Goal: Transaction & Acquisition: Purchase product/service

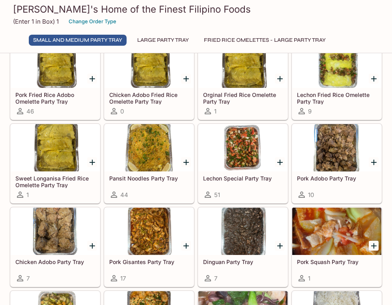
scroll to position [43, 0]
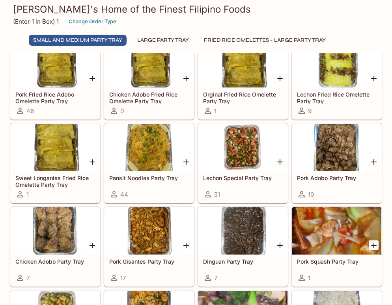
click at [328, 157] on div at bounding box center [336, 147] width 89 height 47
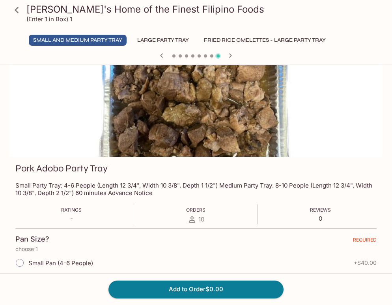
scroll to position [7, 0]
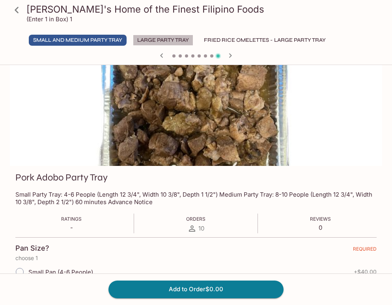
click at [164, 45] on button "Large Party Tray" at bounding box center [163, 40] width 60 height 11
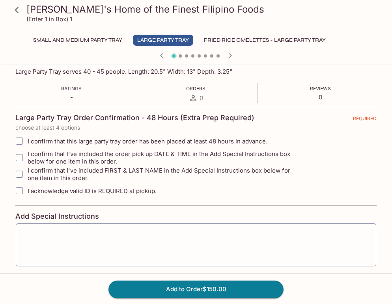
scroll to position [111, 0]
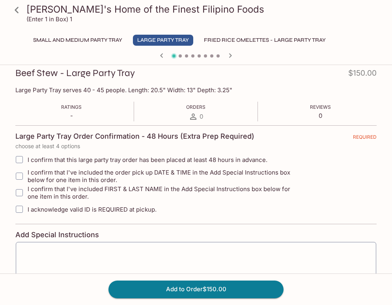
click at [129, 159] on span "I confirm that this large party tray order has been placed at least 48 hours in…" at bounding box center [148, 159] width 240 height 7
click at [27, 159] on input "I confirm that this large party tray order has been placed at least 48 hours in…" at bounding box center [19, 160] width 16 height 16
checkbox input "true"
click at [113, 177] on span "I confirm that l've included the order pick up DATE & TIME in the Add Special I…" at bounding box center [164, 176] width 273 height 15
click at [27, 177] on input "I confirm that l've included the order pick up DATE & TIME in the Add Special I…" at bounding box center [19, 176] width 16 height 16
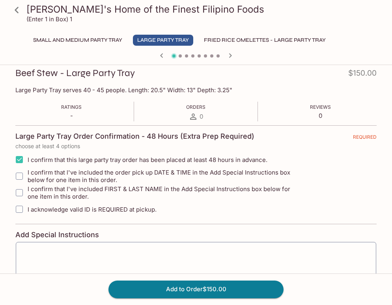
checkbox input "true"
click at [108, 190] on span "I confirm that I've included FIRST & LAST NAME in the Add Special Instructions …" at bounding box center [164, 192] width 273 height 15
click at [27, 190] on input "I confirm that I've included FIRST & LAST NAME in the Add Special Instructions …" at bounding box center [19, 193] width 16 height 16
checkbox input "true"
click at [106, 208] on span "I acknowledge valid ID is REQUIRED at pickup." at bounding box center [92, 209] width 129 height 7
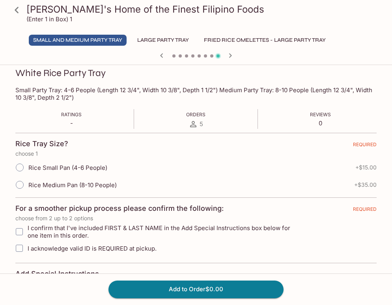
click at [157, 39] on button "Large Party Tray" at bounding box center [163, 40] width 60 height 11
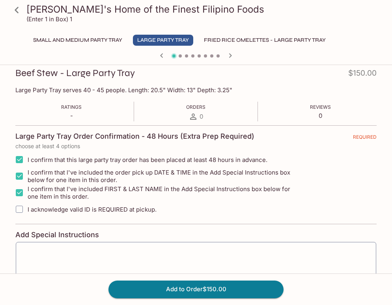
click at [103, 210] on span "I acknowledge valid ID is REQUIRED at pickup." at bounding box center [92, 209] width 129 height 7
click at [27, 210] on input "I acknowledge valid ID is REQUIRED at pickup." at bounding box center [19, 209] width 16 height 16
checkbox input "true"
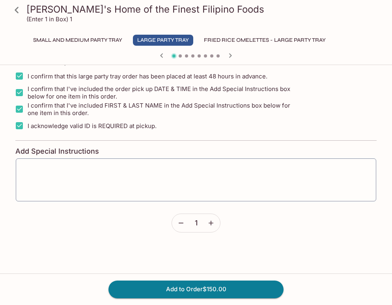
scroll to position [204, 0]
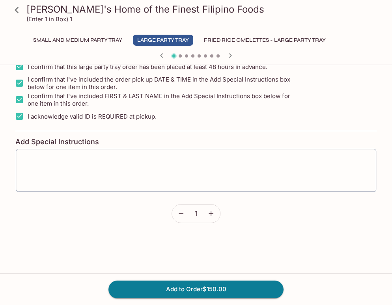
click at [208, 210] on icon "button" at bounding box center [211, 214] width 8 height 8
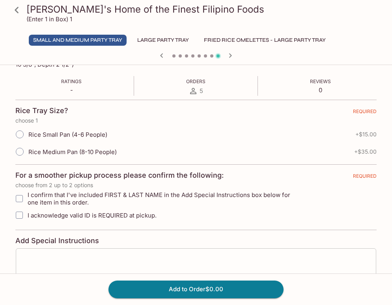
scroll to position [88, 0]
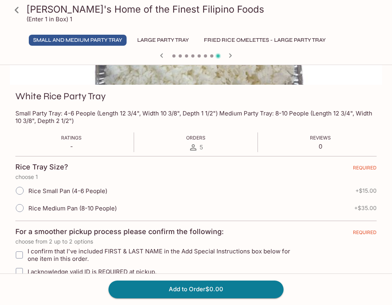
click at [179, 43] on button "Large Party Tray" at bounding box center [163, 40] width 60 height 11
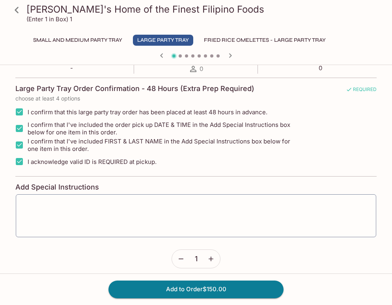
scroll to position [204, 0]
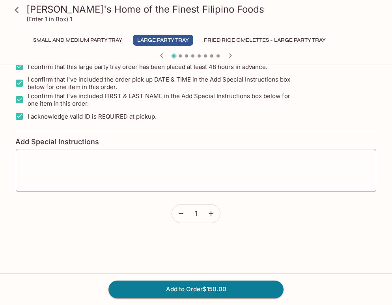
click at [209, 212] on icon "button" at bounding box center [211, 214] width 8 height 8
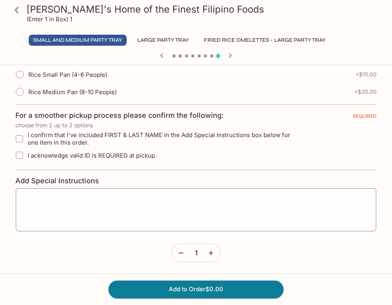
scroll to position [0, 0]
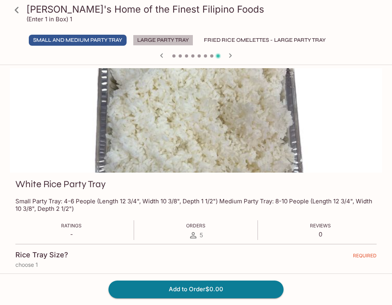
click at [169, 45] on button "Large Party Tray" at bounding box center [163, 40] width 60 height 11
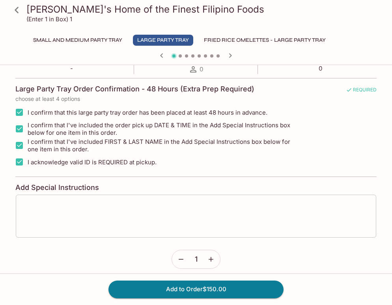
scroll to position [158, 0]
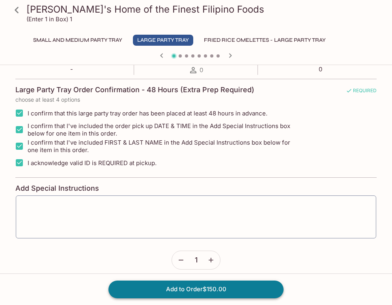
click at [149, 292] on button "Add to Order $150.00" at bounding box center [195, 289] width 175 height 17
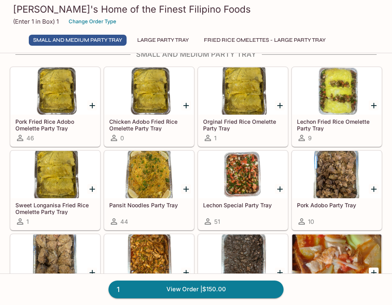
scroll to position [17, 0]
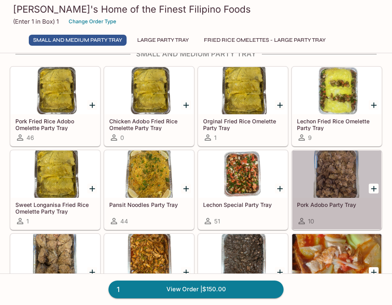
click at [319, 169] on div at bounding box center [336, 174] width 89 height 47
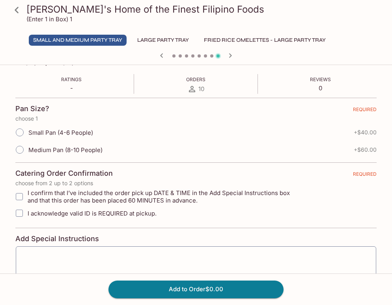
scroll to position [154, 0]
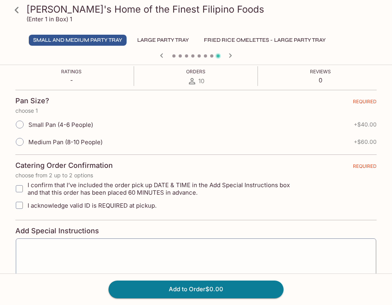
click at [161, 42] on button "Large Party Tray" at bounding box center [163, 40] width 60 height 11
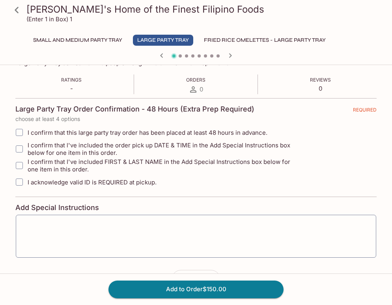
scroll to position [136, 0]
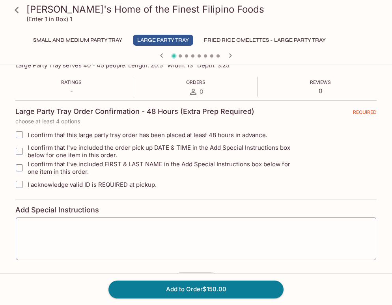
click at [122, 135] on span "I confirm that this large party tray order has been placed at least 48 hours in…" at bounding box center [148, 134] width 240 height 7
click at [27, 135] on input "I confirm that this large party tray order has been placed at least 48 hours in…" at bounding box center [19, 135] width 16 height 16
checkbox input "true"
click at [113, 147] on span "I confirm that l've included the order pick up DATE & TIME in the Add Special I…" at bounding box center [164, 151] width 273 height 15
click at [27, 147] on input "I confirm that l've included the order pick up DATE & TIME in the Add Special I…" at bounding box center [19, 152] width 16 height 16
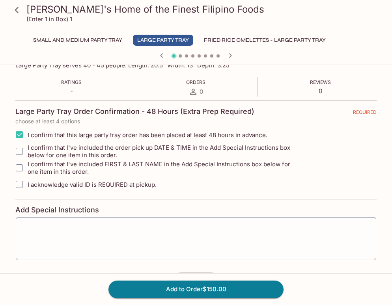
checkbox input "true"
click at [108, 162] on span "I confirm that I've included FIRST & LAST NAME in the Add Special Instructions …" at bounding box center [164, 167] width 273 height 15
click at [27, 162] on input "I confirm that I've included FIRST & LAST NAME in the Add Special Instructions …" at bounding box center [19, 168] width 16 height 16
checkbox input "true"
click at [98, 188] on span "I acknowledge valid ID is REQUIRED at pickup." at bounding box center [92, 184] width 129 height 7
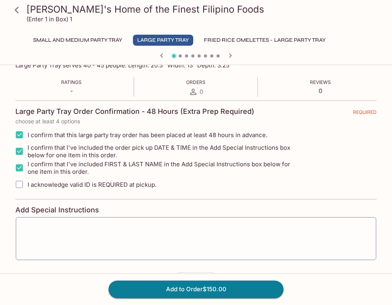
click at [27, 188] on input "I acknowledge valid ID is REQUIRED at pickup." at bounding box center [19, 185] width 16 height 16
checkbox input "true"
click at [162, 283] on button "Add to Order $150.00" at bounding box center [195, 289] width 175 height 17
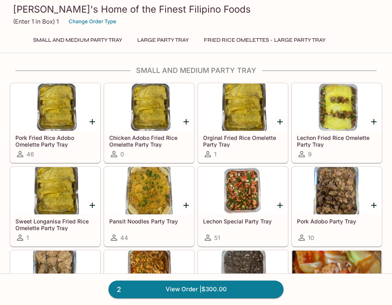
click at [227, 118] on div at bounding box center [242, 107] width 89 height 47
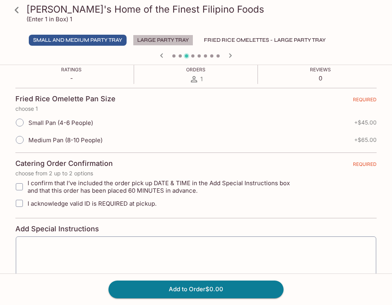
click at [147, 42] on button "Large Party Tray" at bounding box center [163, 40] width 60 height 11
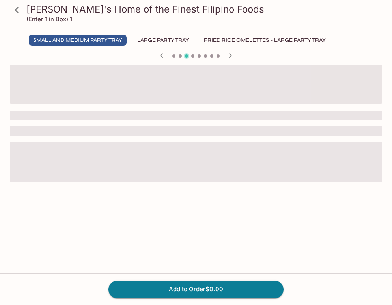
scroll to position [156, 0]
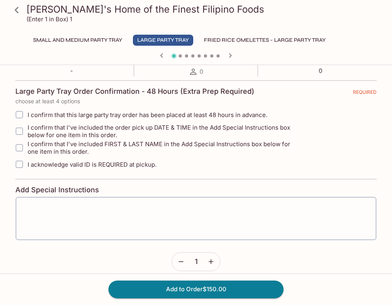
click at [34, 116] on span "I confirm that this large party tray order has been placed at least 48 hours in…" at bounding box center [148, 114] width 240 height 7
click at [27, 116] on input "I confirm that this large party tray order has been placed at least 48 hours in…" at bounding box center [19, 115] width 16 height 16
checkbox input "true"
click at [34, 128] on span "I confirm that l've included the order pick up DATE & TIME in the Add Special I…" at bounding box center [164, 131] width 273 height 15
click at [17, 132] on input "I confirm that l've included the order pick up DATE & TIME in the Add Special I…" at bounding box center [19, 131] width 16 height 16
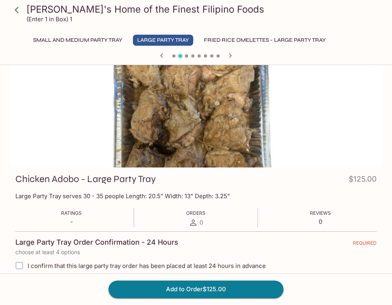
scroll to position [0, 0]
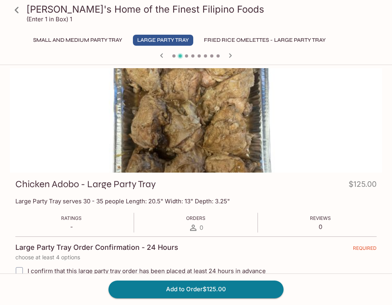
click at [162, 56] on icon "button" at bounding box center [161, 55] width 9 height 9
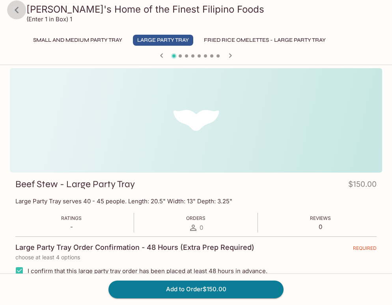
click at [17, 19] on link at bounding box center [17, 10] width 20 height 20
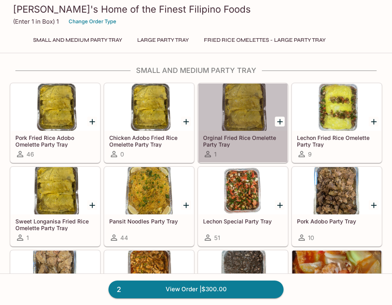
click at [248, 121] on div at bounding box center [242, 107] width 89 height 47
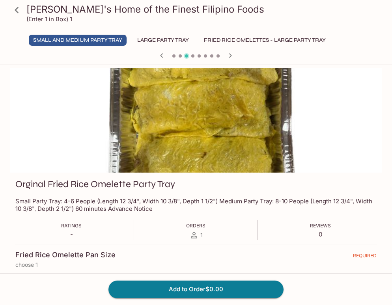
click at [165, 41] on button "Large Party Tray" at bounding box center [163, 40] width 60 height 11
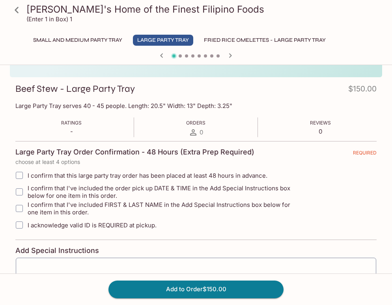
click at [106, 39] on button "Small and Medium Party Tray" at bounding box center [78, 40] width 98 height 11
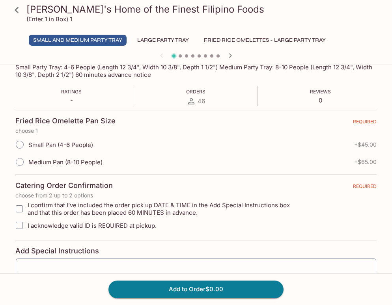
scroll to position [132, 0]
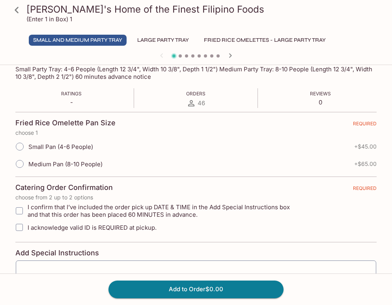
click at [155, 36] on button "Large Party Tray" at bounding box center [163, 40] width 60 height 11
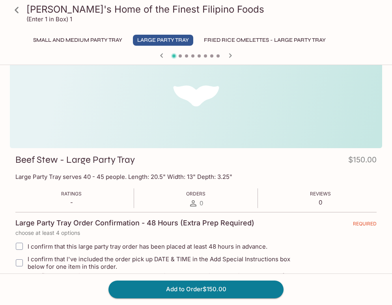
scroll to position [0, 0]
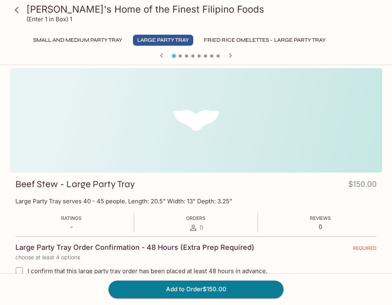
click at [19, 12] on icon at bounding box center [17, 10] width 14 height 14
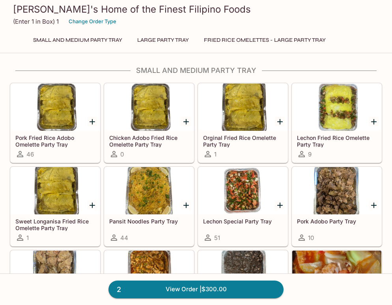
click at [279, 125] on icon "Add Orginal Fried Rice Omelette Party Tray" at bounding box center [279, 121] width 9 height 9
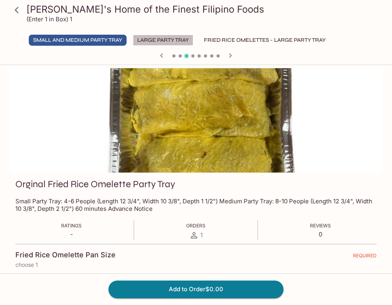
click at [181, 40] on button "Large Party Tray" at bounding box center [163, 40] width 60 height 11
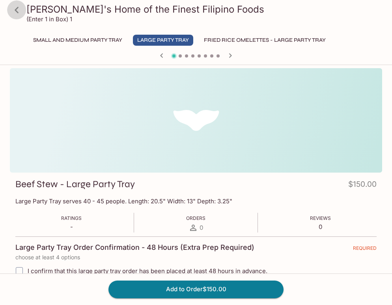
click at [19, 13] on icon at bounding box center [17, 10] width 14 height 14
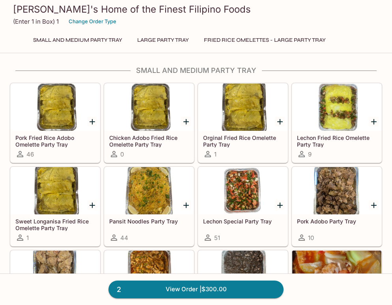
click at [261, 35] on button "Fried Rice Omelettes - Large Party Tray" at bounding box center [264, 40] width 130 height 11
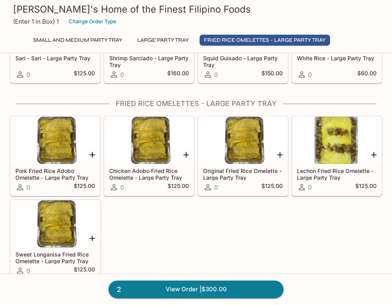
scroll to position [792, 0]
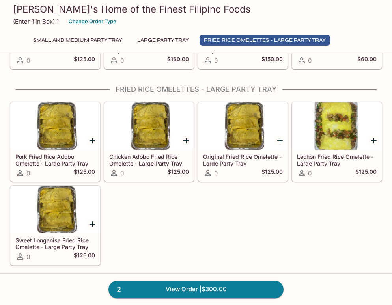
click at [168, 201] on div "Pork Fried Rice Adobo Omelette - Large Party Tray 0 $125.00 Chicken Adobo Fried…" at bounding box center [194, 182] width 375 height 167
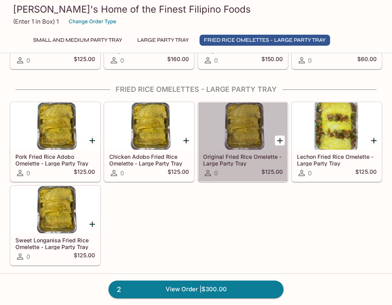
click at [251, 137] on div at bounding box center [242, 126] width 89 height 47
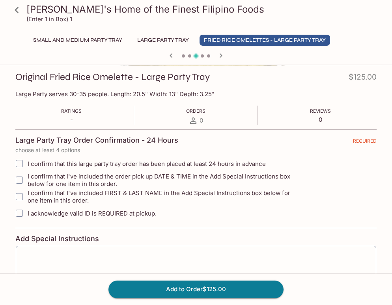
scroll to position [111, 0]
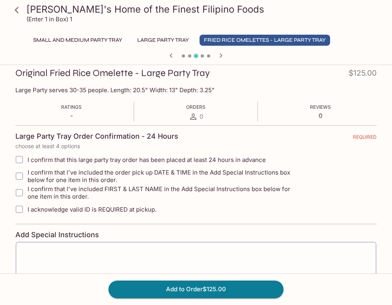
click at [153, 159] on span "I confirm that this large party tray order has been placed at least 24 hours in…" at bounding box center [147, 159] width 238 height 7
click at [27, 159] on input "I confirm that this large party tray order has been placed at least 24 hours in…" at bounding box center [19, 160] width 16 height 16
checkbox input "true"
click at [142, 177] on span "I confirm that l've included the order pick up DATE & TIME in the Add Special I…" at bounding box center [164, 176] width 273 height 15
click at [27, 177] on input "I confirm that l've included the order pick up DATE & TIME in the Add Special I…" at bounding box center [19, 176] width 16 height 16
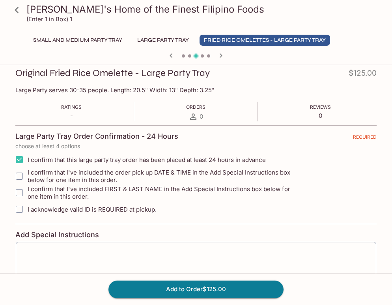
checkbox input "true"
click at [139, 193] on span "I confirm that I've included FIRST & LAST NAME in the Add Special Instructions …" at bounding box center [164, 192] width 273 height 15
click at [27, 193] on input "I confirm that I've included FIRST & LAST NAME in the Add Special Instructions …" at bounding box center [19, 193] width 16 height 16
checkbox input "true"
click at [136, 207] on span "I acknowledge valid ID is REQUIRED at pickup." at bounding box center [92, 209] width 129 height 7
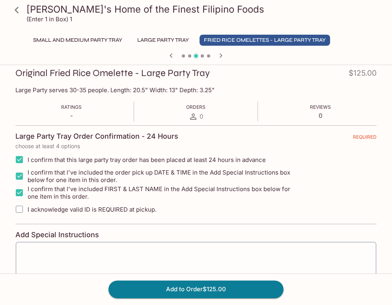
click at [27, 207] on input "I acknowledge valid ID is REQUIRED at pickup." at bounding box center [19, 209] width 16 height 16
checkbox input "true"
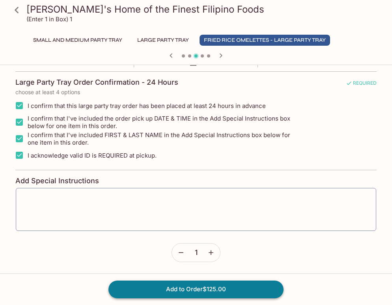
click at [210, 285] on button "Add to Order $125.00" at bounding box center [195, 289] width 175 height 17
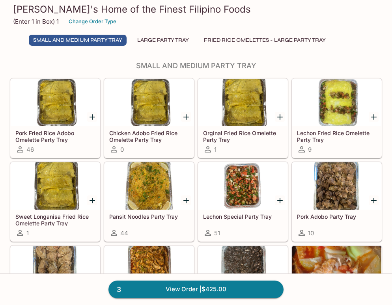
scroll to position [6, 0]
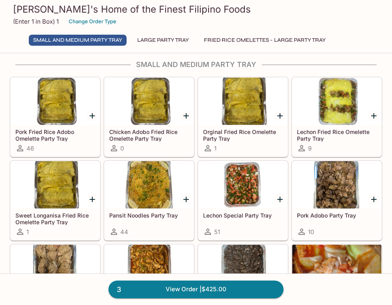
click at [248, 140] on h5 "Orginal Fried Rice Omelette Party Tray" at bounding box center [243, 135] width 80 height 13
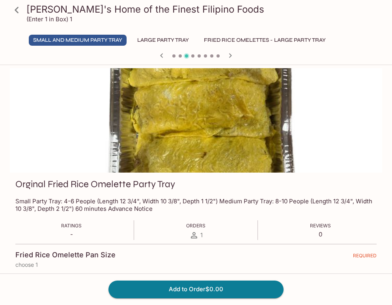
click at [159, 38] on button "Large Party Tray" at bounding box center [163, 40] width 60 height 11
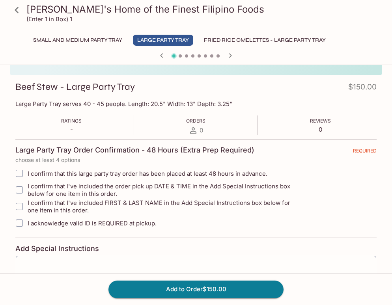
scroll to position [99, 0]
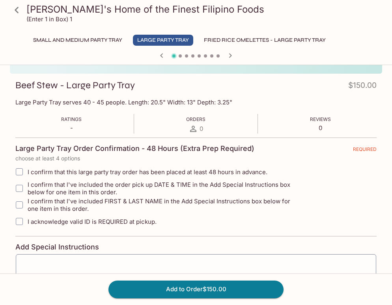
click at [19, 11] on icon at bounding box center [17, 10] width 14 height 14
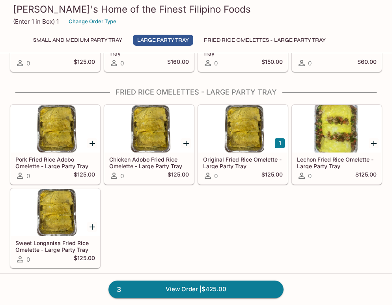
scroll to position [792, 0]
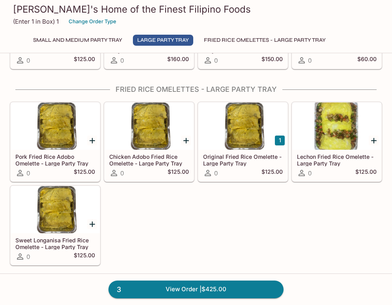
click at [281, 141] on button "1" at bounding box center [280, 141] width 10 height 10
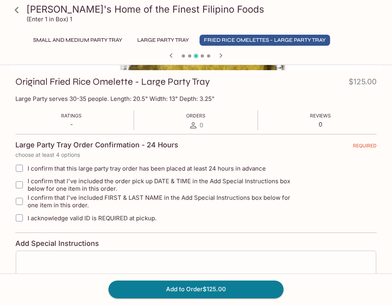
scroll to position [165, 0]
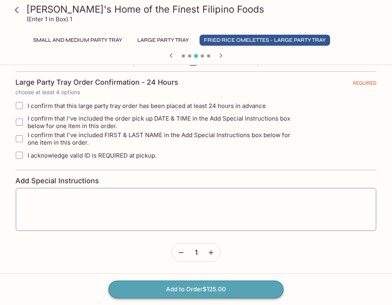
click at [212, 294] on button "Add to Order $125.00" at bounding box center [195, 289] width 175 height 17
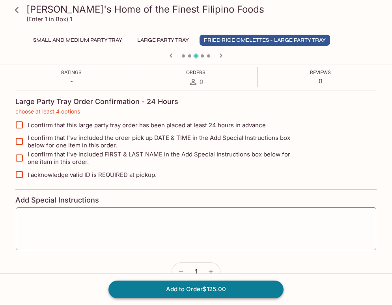
scroll to position [121, 0]
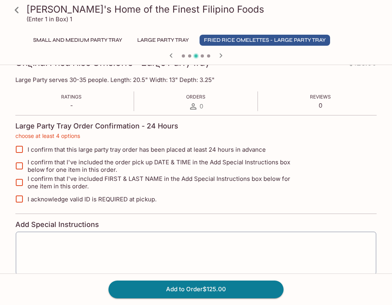
click at [19, 156] on input "I confirm that this large party tray order has been placed at least 24 hours in…" at bounding box center [19, 150] width 16 height 16
checkbox input "true"
click at [19, 161] on input "I confirm that l've included the order pick up DATE & TIME in the Add Special I…" at bounding box center [19, 166] width 16 height 16
checkbox input "true"
click at [19, 177] on input "I confirm that I've included FIRST & LAST NAME in the Add Special Instructions …" at bounding box center [19, 183] width 16 height 16
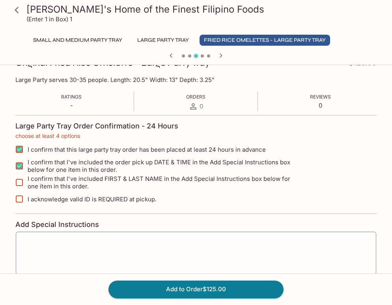
checkbox input "true"
click at [20, 194] on input "I acknowledge valid ID is REQUIRED at pickup." at bounding box center [19, 199] width 16 height 16
checkbox input "true"
click at [135, 289] on button "Add to Order $125.00" at bounding box center [195, 289] width 175 height 17
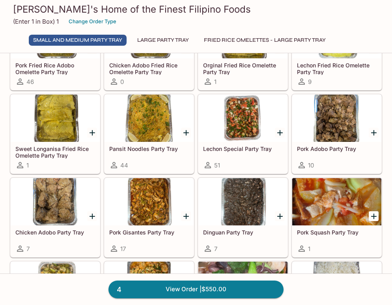
scroll to position [73, 0]
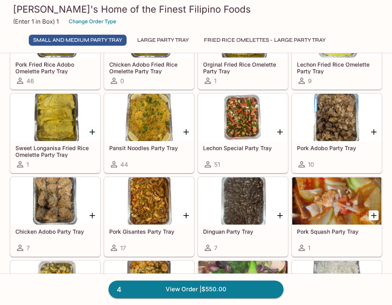
click at [213, 137] on div at bounding box center [242, 117] width 89 height 47
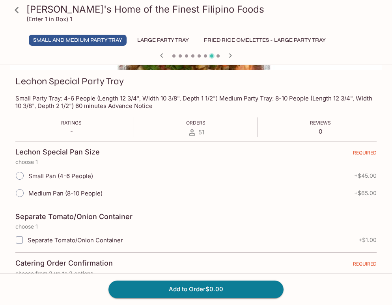
click at [159, 39] on button "Large Party Tray" at bounding box center [163, 40] width 60 height 11
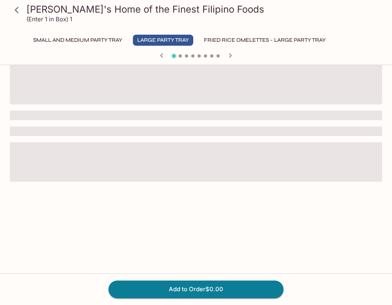
scroll to position [103, 0]
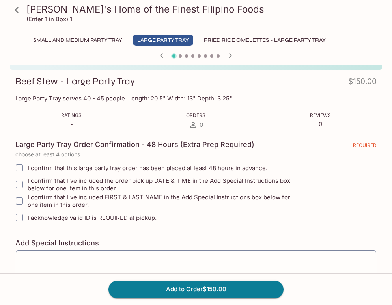
click at [143, 167] on span "I confirm that this large party tray order has been placed at least 48 hours in…" at bounding box center [148, 167] width 240 height 7
click at [27, 167] on input "I confirm that this large party tray order has been placed at least 48 hours in…" at bounding box center [19, 168] width 16 height 16
checkbox input "true"
click at [133, 179] on span "I confirm that l've included the order pick up DATE & TIME in the Add Special I…" at bounding box center [164, 184] width 273 height 15
click at [27, 179] on input "I confirm that l've included the order pick up DATE & TIME in the Add Special I…" at bounding box center [19, 185] width 16 height 16
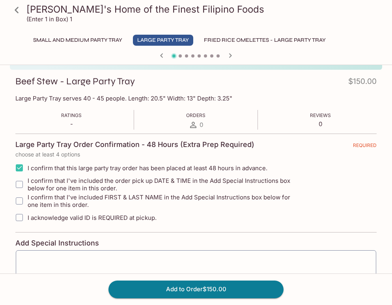
checkbox input "true"
click at [124, 195] on span "I confirm that I've included FIRST & LAST NAME in the Add Special Instructions …" at bounding box center [164, 201] width 273 height 15
click at [114, 212] on label "I acknowledge valid ID is REQUIRED at pickup." at bounding box center [156, 217] width 290 height 17
click at [27, 212] on input "I acknowledge valid ID is REQUIRED at pickup." at bounding box center [19, 218] width 16 height 16
checkbox input "true"
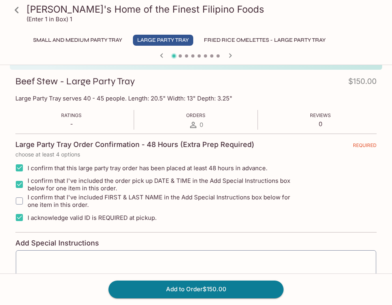
click at [104, 198] on span "I confirm that I've included FIRST & LAST NAME in the Add Special Instructions …" at bounding box center [164, 201] width 273 height 15
click at [25, 200] on input "I confirm that I've included FIRST & LAST NAME in the Add Special Instructions …" at bounding box center [19, 201] width 16 height 16
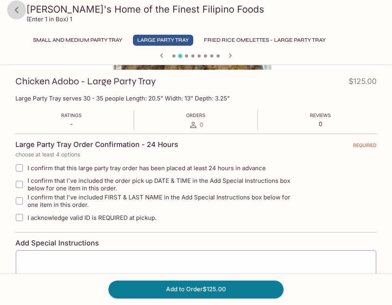
click at [19, 10] on icon at bounding box center [17, 10] width 14 height 14
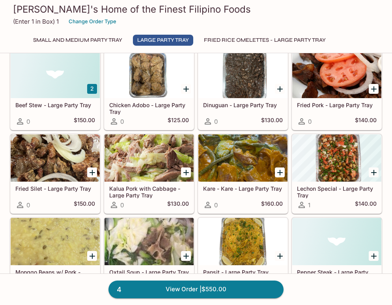
scroll to position [397, 0]
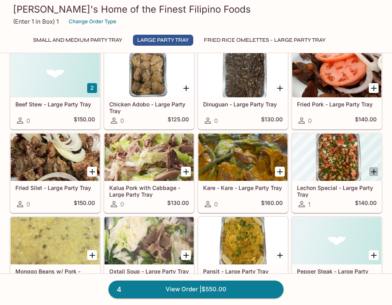
click at [374, 171] on icon "Add Lechon Special - Large Party Tray" at bounding box center [374, 172] width 6 height 6
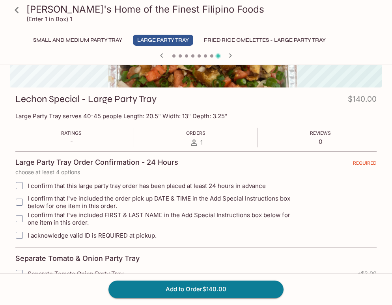
scroll to position [99, 0]
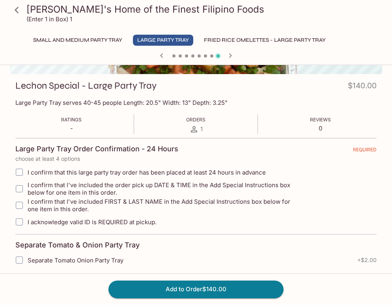
click at [181, 173] on span "I confirm that this large party tray order has been placed at least 24 hours in…" at bounding box center [147, 172] width 238 height 7
click at [27, 173] on input "I confirm that this large party tray order has been placed at least 24 hours in…" at bounding box center [19, 172] width 16 height 16
checkbox input "true"
click at [151, 193] on span "I confirm that l've included the order pick up DATE & TIME in the Add Special I…" at bounding box center [164, 188] width 273 height 15
click at [27, 193] on input "I confirm that l've included the order pick up DATE & TIME in the Add Special I…" at bounding box center [19, 189] width 16 height 16
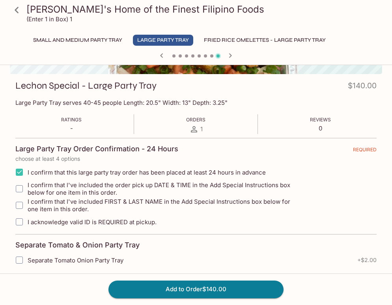
checkbox input "true"
click at [146, 198] on span "I confirm that I've included FIRST & LAST NAME in the Add Special Instructions …" at bounding box center [164, 205] width 273 height 15
click at [27, 198] on input "I confirm that I've included FIRST & LAST NAME in the Add Special Instructions …" at bounding box center [19, 206] width 16 height 16
checkbox input "true"
click at [107, 222] on span "I acknowledge valid ID is REQUIRED at pickup." at bounding box center [92, 221] width 129 height 7
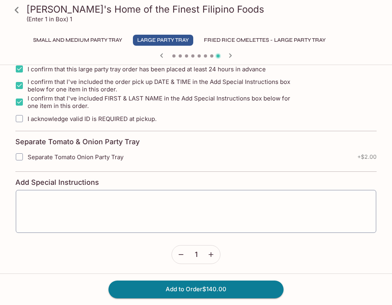
scroll to position [205, 0]
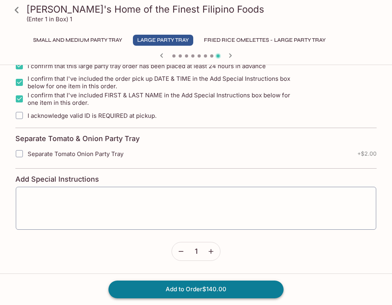
click at [212, 287] on button "Add to Order $140.00" at bounding box center [195, 289] width 175 height 17
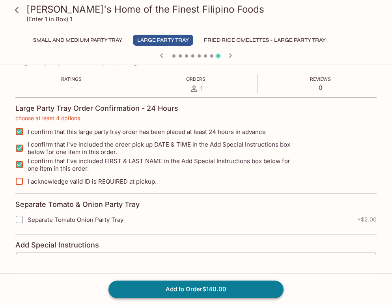
scroll to position [121, 0]
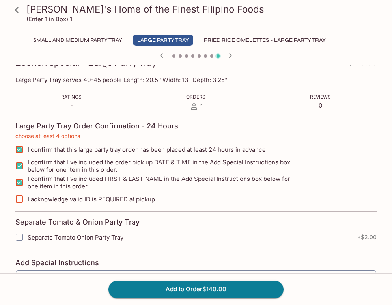
click at [65, 201] on span "I acknowledge valid ID is REQUIRED at pickup." at bounding box center [92, 199] width 129 height 7
click at [27, 201] on input "I acknowledge valid ID is REQUIRED at pickup." at bounding box center [19, 199] width 16 height 16
checkbox input "true"
click at [151, 288] on button "Add to Order $140.00" at bounding box center [195, 289] width 175 height 17
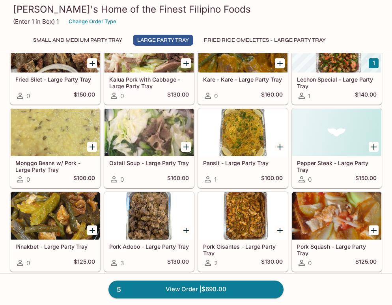
scroll to position [507, 0]
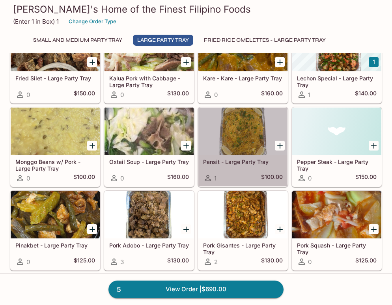
click at [237, 153] on div at bounding box center [242, 131] width 89 height 47
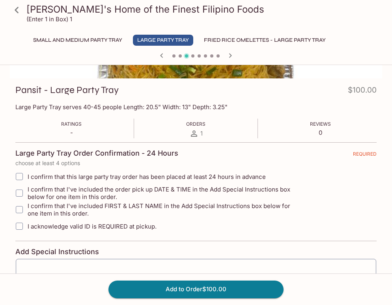
scroll to position [95, 0]
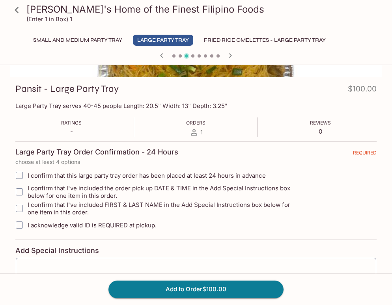
click at [24, 176] on input "I confirm that this large party tray order has been placed at least 24 hours in…" at bounding box center [19, 176] width 16 height 16
checkbox input "true"
click at [21, 192] on input "I confirm that l've included the order pick up DATE & TIME in the Add Special I…" at bounding box center [19, 192] width 16 height 16
checkbox input "true"
click at [20, 207] on input "I confirm that I've included FIRST & LAST NAME in the Add Special Instructions …" at bounding box center [19, 209] width 16 height 16
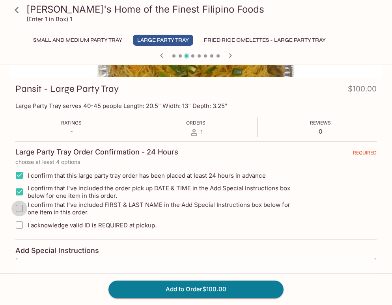
checkbox input "true"
click at [19, 223] on input "I acknowledge valid ID is REQUIRED at pickup." at bounding box center [19, 225] width 16 height 16
checkbox input "true"
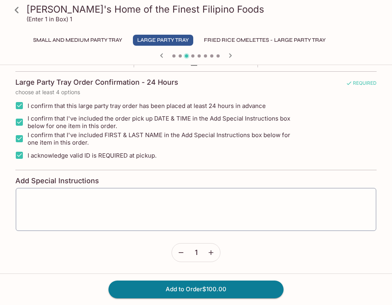
click at [210, 257] on button "button" at bounding box center [211, 253] width 18 height 18
click at [171, 286] on button "Add to Order $200.00" at bounding box center [195, 289] width 175 height 17
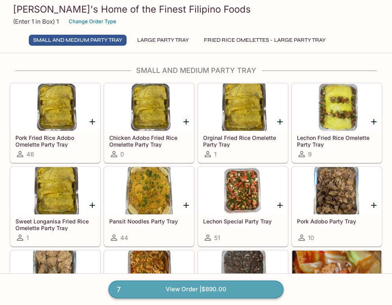
click at [188, 287] on link "7 View Order | $890.00" at bounding box center [195, 289] width 175 height 17
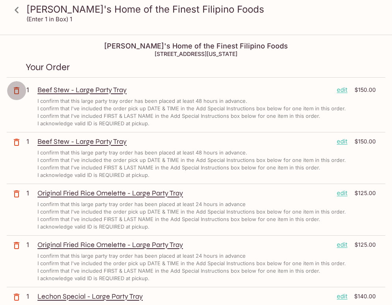
click at [17, 93] on icon "button" at bounding box center [17, 90] width 6 height 7
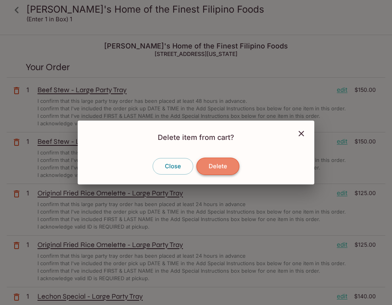
click at [210, 168] on button "Delete" at bounding box center [217, 166] width 43 height 17
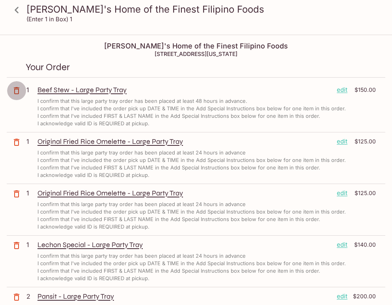
click at [19, 91] on icon "button" at bounding box center [16, 90] width 9 height 9
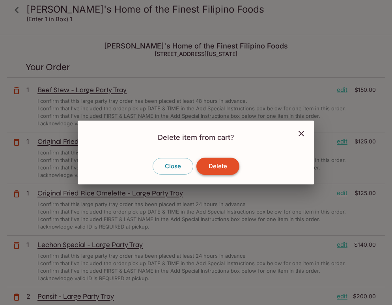
click at [216, 168] on button "Delete" at bounding box center [217, 166] width 43 height 17
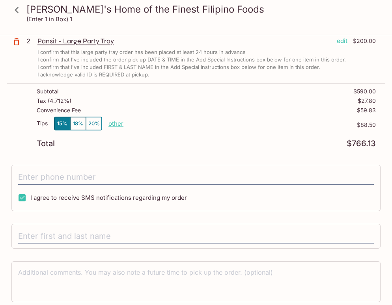
scroll to position [233, 0]
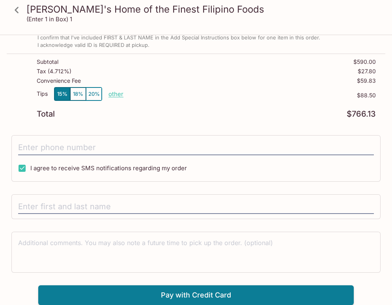
click at [161, 129] on div "[PERSON_NAME]'s Home of the Finest Filipino Foods [STREET_ADDRESS][US_STATE] Yo…" at bounding box center [196, 53] width 378 height 503
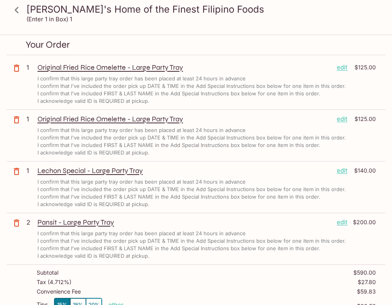
scroll to position [20, 0]
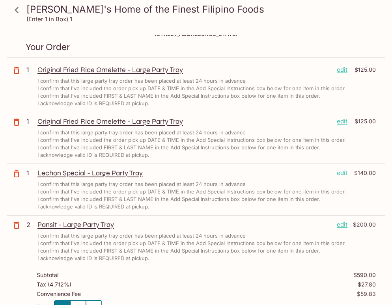
click at [20, 12] on icon at bounding box center [17, 10] width 14 height 14
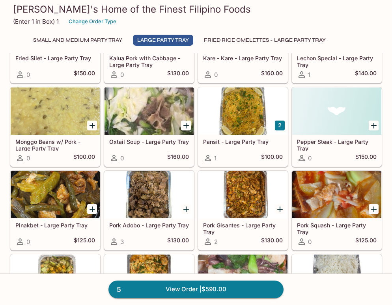
scroll to position [527, 0]
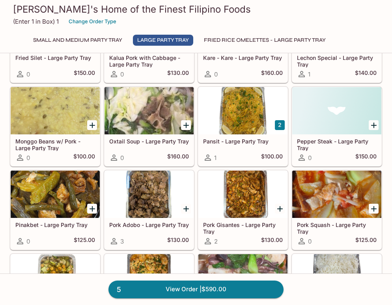
click at [160, 194] on div at bounding box center [148, 194] width 89 height 47
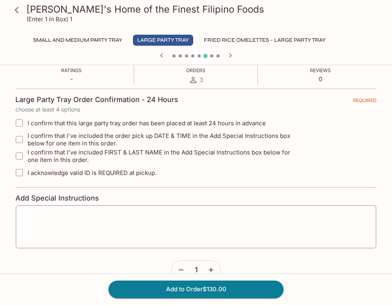
scroll to position [165, 0]
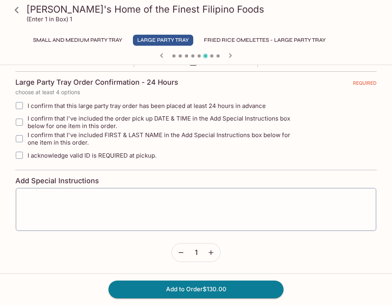
click at [20, 108] on input "I confirm that this large party tray order has been placed at least 24 hours in…" at bounding box center [19, 106] width 16 height 16
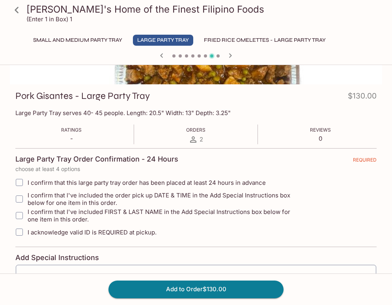
scroll to position [88, 0]
click at [161, 56] on icon "button" at bounding box center [161, 55] width 3 height 4
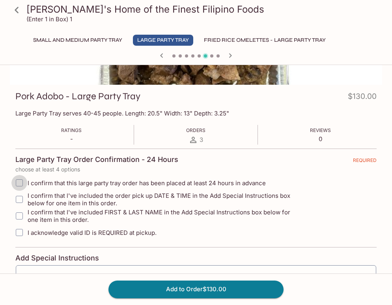
click at [20, 186] on input "I confirm that this large party tray order has been placed at least 24 hours in…" at bounding box center [19, 183] width 16 height 16
checkbox input "true"
click at [19, 201] on input "I confirm that l've included the order pick up DATE & TIME in the Add Special I…" at bounding box center [19, 200] width 16 height 16
checkbox input "true"
click at [19, 216] on input "I confirm that I've included FIRST & LAST NAME in the Add Special Instructions …" at bounding box center [19, 216] width 16 height 16
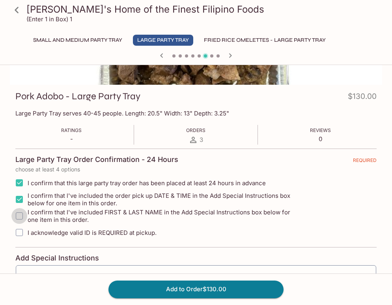
checkbox input "true"
click at [19, 232] on input "I acknowledge valid ID is REQUIRED at pickup." at bounding box center [19, 233] width 16 height 16
checkbox input "true"
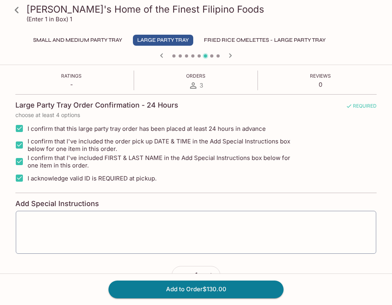
scroll to position [165, 0]
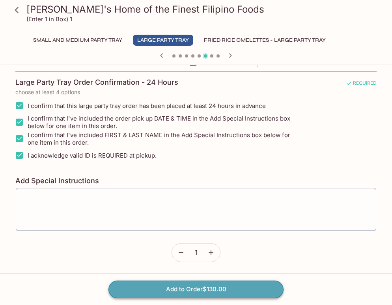
click at [207, 286] on button "Add to Order $130.00" at bounding box center [195, 289] width 175 height 17
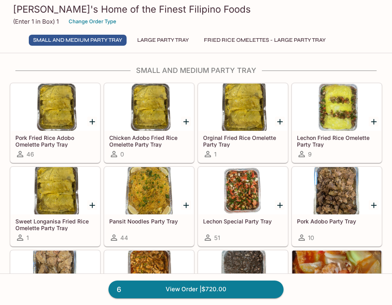
scroll to position [53, 0]
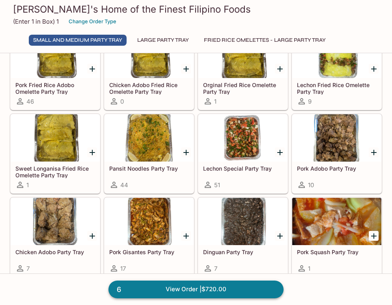
click at [184, 290] on link "6 View Order | $720.00" at bounding box center [195, 289] width 175 height 17
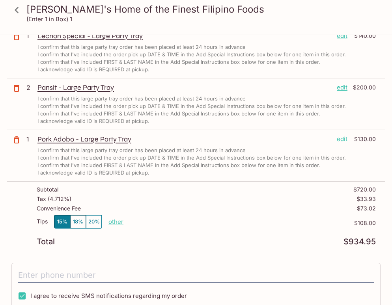
scroll to position [162, 0]
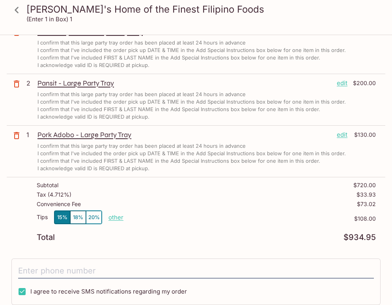
click at [16, 84] on icon "button" at bounding box center [16, 83] width 9 height 9
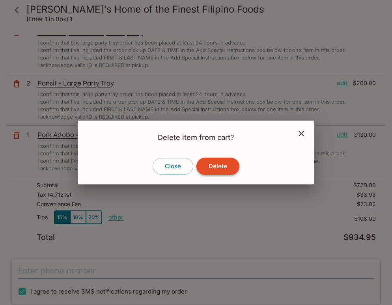
click at [214, 166] on button "Delete" at bounding box center [217, 166] width 43 height 17
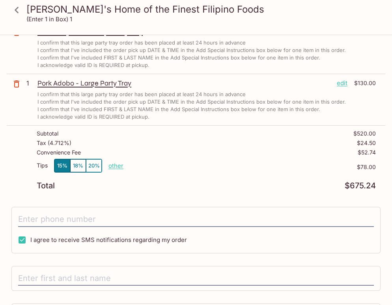
scroll to position [0, 0]
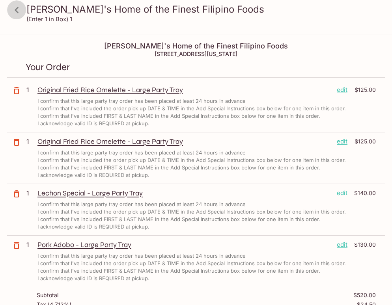
click at [18, 9] on icon at bounding box center [17, 10] width 14 height 14
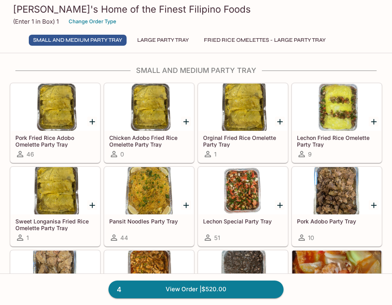
scroll to position [2, 0]
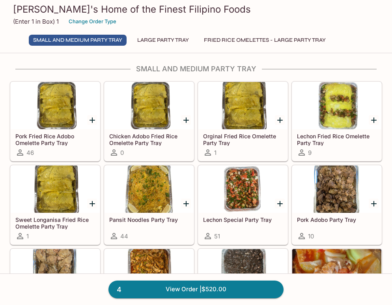
click at [153, 203] on div at bounding box center [148, 189] width 89 height 47
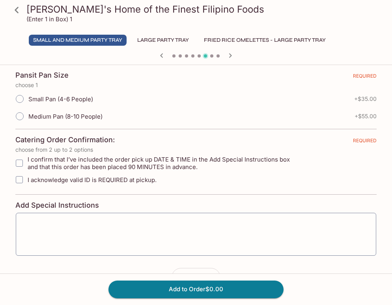
scroll to position [187, 0]
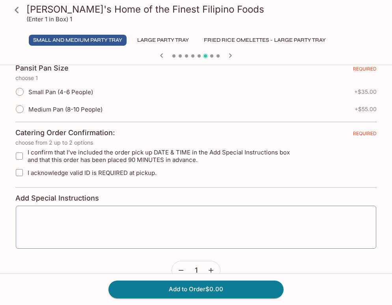
click at [76, 157] on span "I confirm that I’ve included the order pick up DATE & TIME in the Add Special I…" at bounding box center [164, 156] width 273 height 15
click at [27, 157] on input "I confirm that I’ve included the order pick up DATE & TIME in the Add Special I…" at bounding box center [19, 156] width 16 height 16
checkbox input "true"
click at [60, 178] on label "I acknowledge valid ID is REQUIRED at pickup." at bounding box center [156, 172] width 290 height 17
click at [27, 178] on input "I acknowledge valid ID is REQUIRED at pickup." at bounding box center [19, 173] width 16 height 16
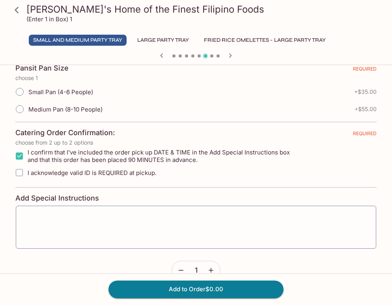
checkbox input "true"
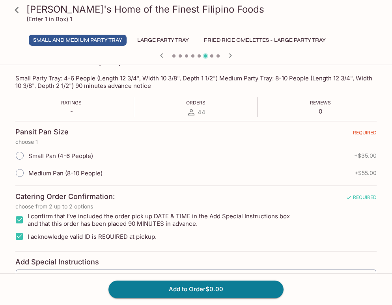
scroll to position [122, 0]
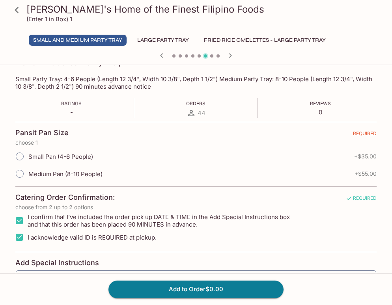
click at [59, 175] on span "Medium Pan (8-10 People)" at bounding box center [65, 173] width 74 height 7
click at [28, 175] on input "Medium Pan (8-10 People)" at bounding box center [19, 174] width 17 height 17
radio input "true"
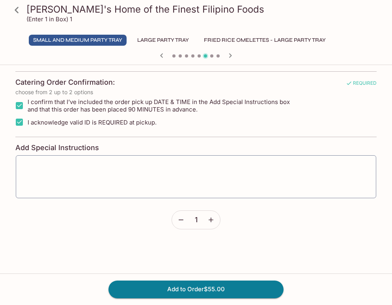
scroll to position [251, 0]
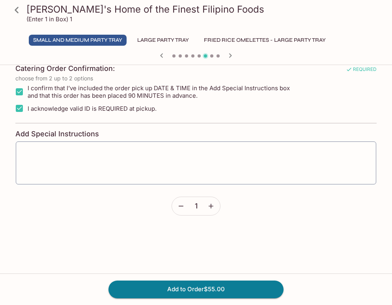
click at [209, 205] on icon "button" at bounding box center [211, 206] width 8 height 8
click at [209, 293] on button "Add to Order $110.00" at bounding box center [195, 289] width 175 height 17
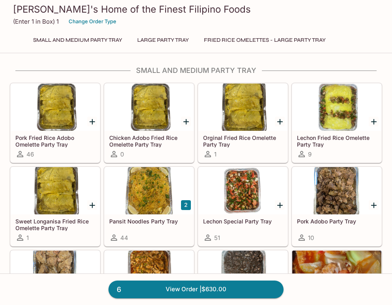
click at [209, 293] on link "6 View Order | $630.00" at bounding box center [195, 289] width 175 height 17
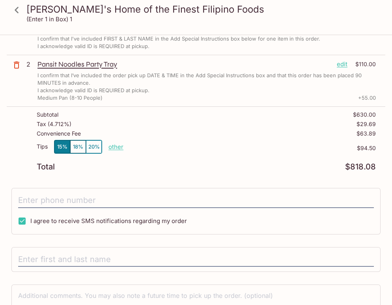
scroll to position [236, 0]
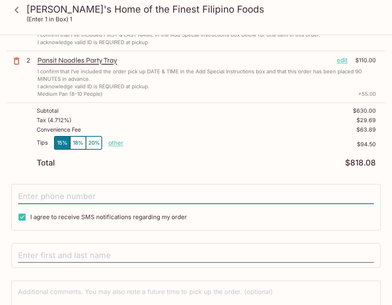
click at [99, 194] on input "tel" at bounding box center [196, 196] width 356 height 15
click at [78, 206] on div "I agree to receive SMS notifications regarding my order" at bounding box center [195, 207] width 369 height 47
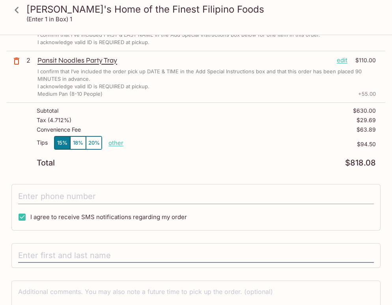
click at [76, 197] on input "tel" at bounding box center [196, 196] width 356 height 15
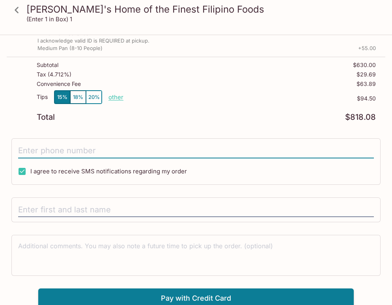
scroll to position [285, 0]
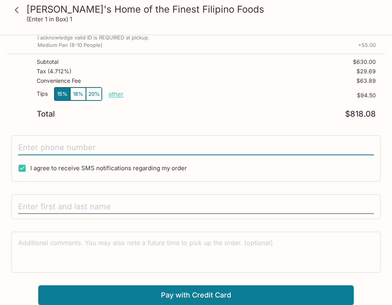
click at [73, 153] on input "tel" at bounding box center [196, 147] width 356 height 15
click at [70, 150] on input "tel" at bounding box center [196, 147] width 356 height 15
type input "[PHONE_NUMBER]"
click at [62, 179] on div "[PHONE_NUMBER] I agree to receive SMS notifications regarding my order" at bounding box center [195, 158] width 369 height 47
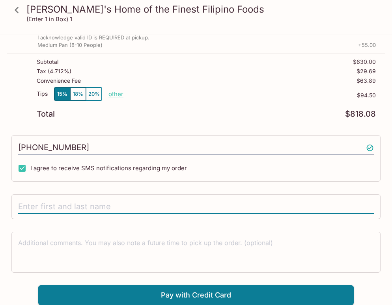
click at [58, 204] on input "text" at bounding box center [196, 206] width 356 height 15
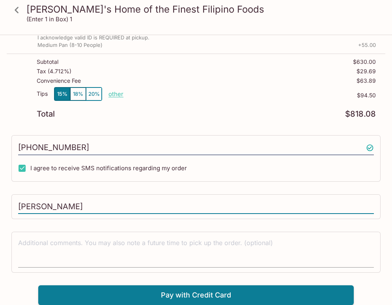
type input "[PERSON_NAME]"
click at [51, 240] on textarea at bounding box center [196, 252] width 356 height 27
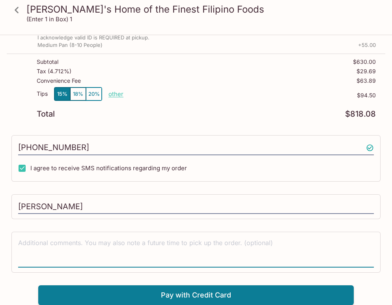
click at [141, 247] on textarea at bounding box center [196, 252] width 356 height 27
type textarea "O"
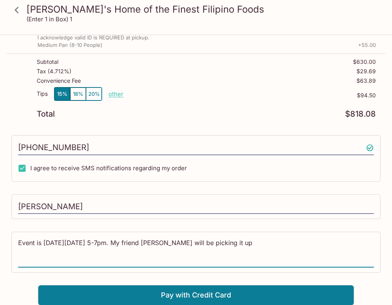
click at [296, 237] on div "Event is [DATE][DATE] 5-7pm. My friend [PERSON_NAME] will be picking it up x" at bounding box center [195, 252] width 369 height 41
click at [289, 244] on textarea "Event is [DATE][DATE] 5-7pm. My friend [PERSON_NAME] will be picking it up" at bounding box center [196, 252] width 356 height 27
click at [313, 255] on textarea "Event is [DATE][DATE] 5-7pm. My friend [PERSON_NAME] will be picking it up arou…" at bounding box center [196, 252] width 356 height 27
click at [103, 252] on textarea "Event is [DATE][DATE] 5-7pm. My friend [PERSON_NAME] will be picking it up arou…" at bounding box center [196, 252] width 356 height 27
type textarea "Event is [DATE][DATE] 5-7pm. My friend [PERSON_NAME] will be picking it up arou…"
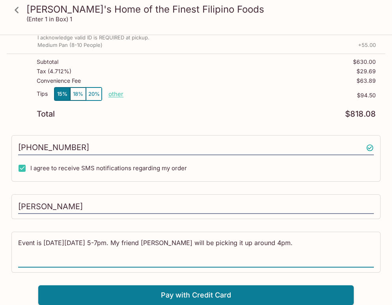
click at [261, 247] on textarea "Event is [DATE][DATE] 5-7pm. My friend [PERSON_NAME] will be picking it up arou…" at bounding box center [196, 252] width 356 height 27
click at [347, 244] on textarea "Event is [DATE][DATE] 5-7pm. My friend [PERSON_NAME] will be picking it up arou…" at bounding box center [196, 252] width 356 height 27
click at [158, 256] on textarea "Event is [DATE][DATE] 5-7pm. My friend [PERSON_NAME] will be picking it up arou…" at bounding box center [196, 252] width 356 height 27
click at [186, 293] on button "Pay with Credit Card" at bounding box center [195, 295] width 315 height 20
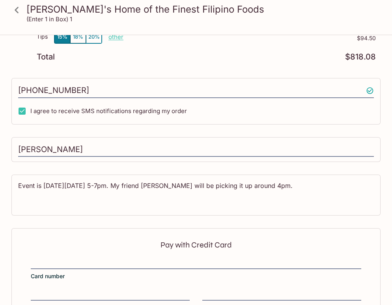
scroll to position [403, 0]
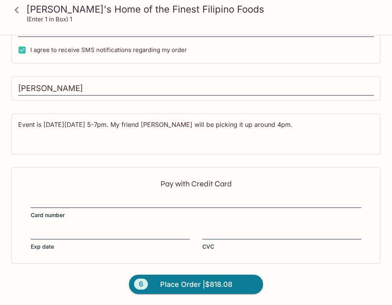
click at [177, 186] on p "Pay with Credit Card" at bounding box center [196, 183] width 330 height 7
click at [147, 196] on div "Pay with Credit Card Card number Exp date CVC" at bounding box center [195, 215] width 369 height 96
click at [220, 226] on div "Pay with Credit Card Card number Exp date CVC" at bounding box center [195, 215] width 369 height 96
click at [227, 252] on div "Pay with Credit Card Card number Exp date CVC" at bounding box center [195, 215] width 369 height 96
click at [265, 259] on div "Pay with Credit Card Card number Exp date CVC" at bounding box center [195, 215] width 369 height 96
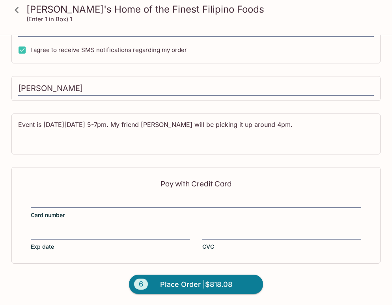
click at [263, 261] on div "Pay with Credit Card Card number Exp date CVC" at bounding box center [195, 215] width 369 height 96
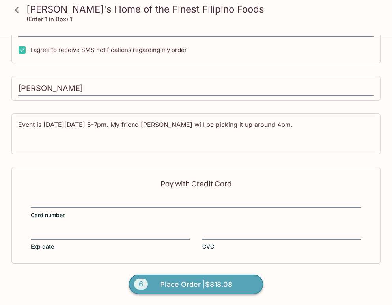
click at [245, 285] on button "6 Place Order | $818.08" at bounding box center [196, 285] width 134 height 20
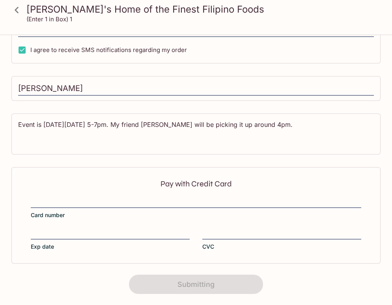
scroll to position [146, 0]
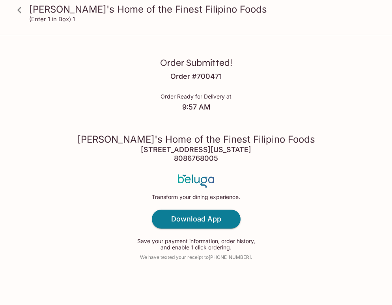
click at [292, 217] on div "Order Submitted! Order # 700471 Order Ready for Delivery at 9:57 AM [PERSON_NAM…" at bounding box center [196, 152] width 392 height 305
click at [283, 201] on div "Order Submitted! Order # 700471 Order Ready for Delivery at 9:57 AM [PERSON_NAM…" at bounding box center [196, 152] width 392 height 305
click at [332, 199] on div "Order Submitted! Order # 700471 Order Ready for Delivery at 9:57 AM [PERSON_NAM…" at bounding box center [196, 152] width 392 height 305
click at [17, 9] on icon at bounding box center [20, 10] width 14 height 14
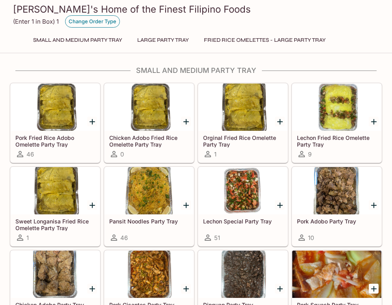
click at [91, 22] on button "Change Order Type" at bounding box center [92, 21] width 55 height 12
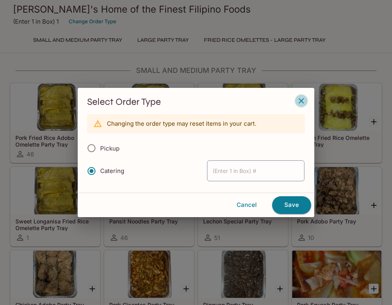
click at [300, 102] on icon "button" at bounding box center [300, 100] width 9 height 9
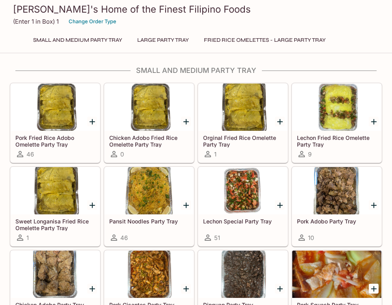
click at [343, 35] on div "Small and Medium Party Tray Large Party Tray Fried Rice Omelettes - Large Party…" at bounding box center [196, 40] width 341 height 11
click at [212, 17] on div "(Enter 1 in Box) 1 Change Order Type" at bounding box center [196, 21] width 366 height 12
